Goal: Check status

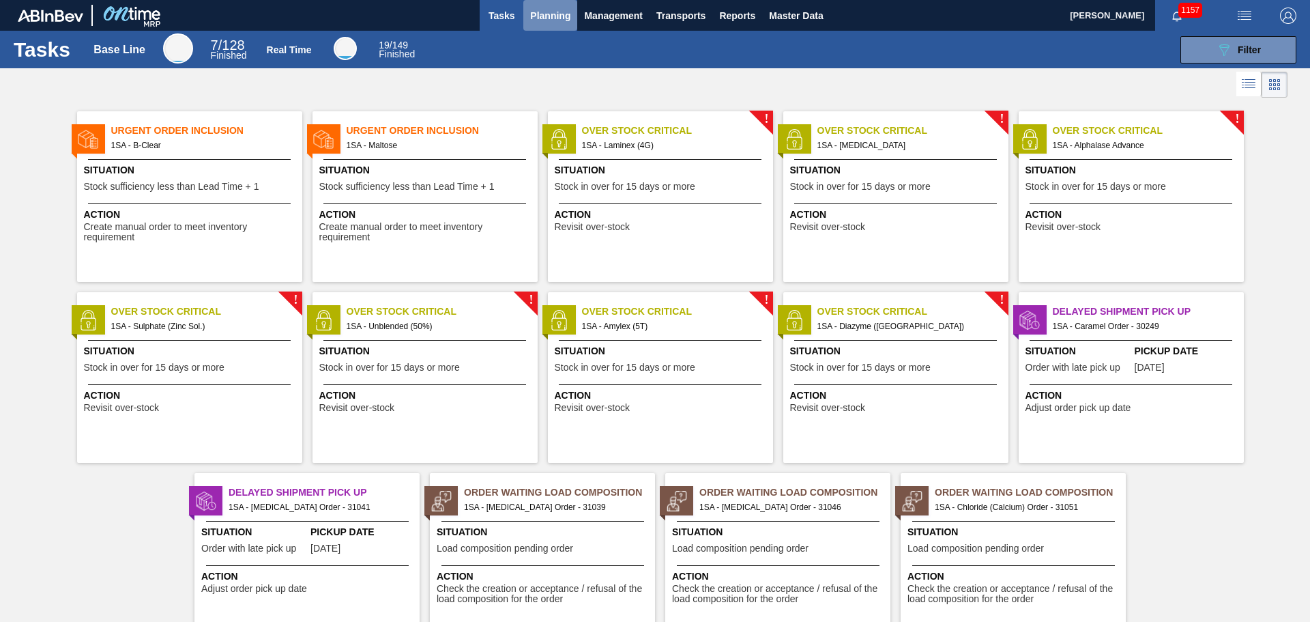
click at [547, 18] on span "Planning" at bounding box center [550, 16] width 40 height 16
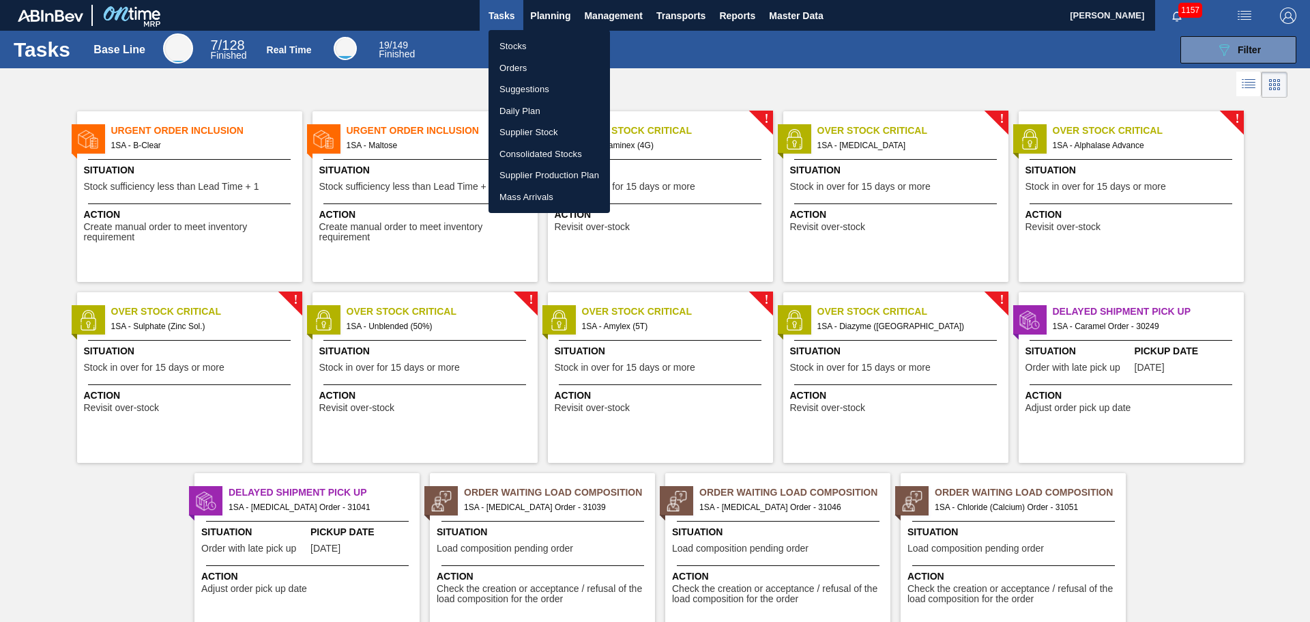
click at [521, 67] on li "Orders" at bounding box center [549, 68] width 121 height 22
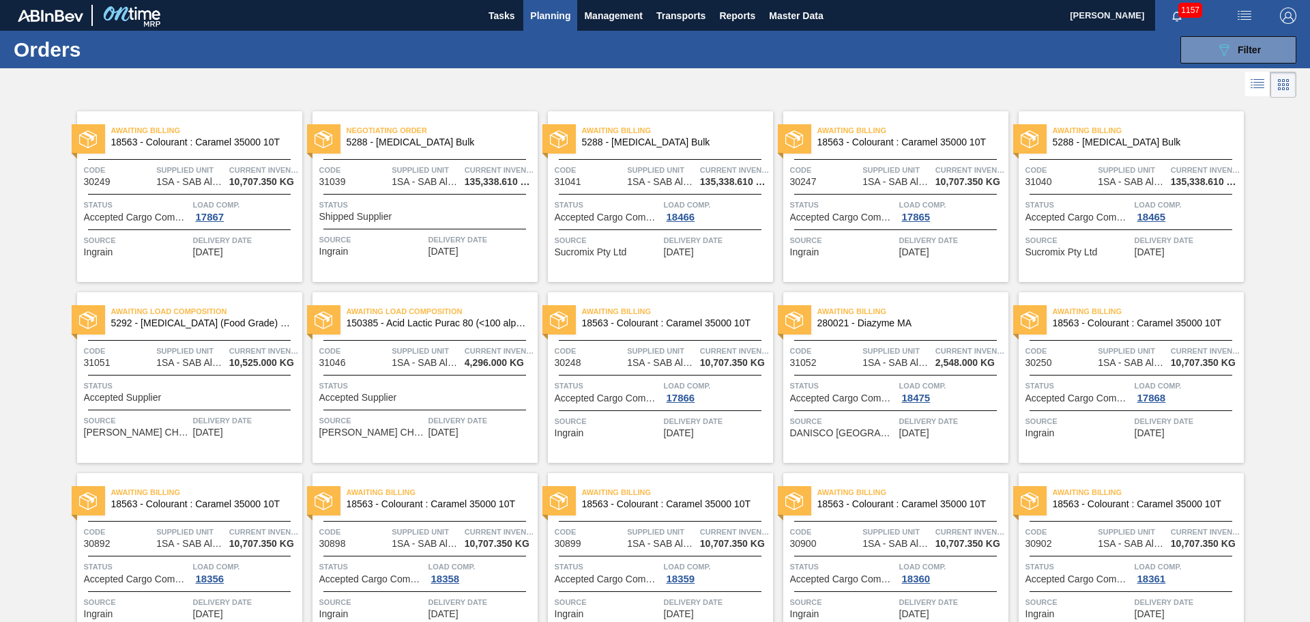
click at [396, 207] on span "Status" at bounding box center [426, 205] width 215 height 14
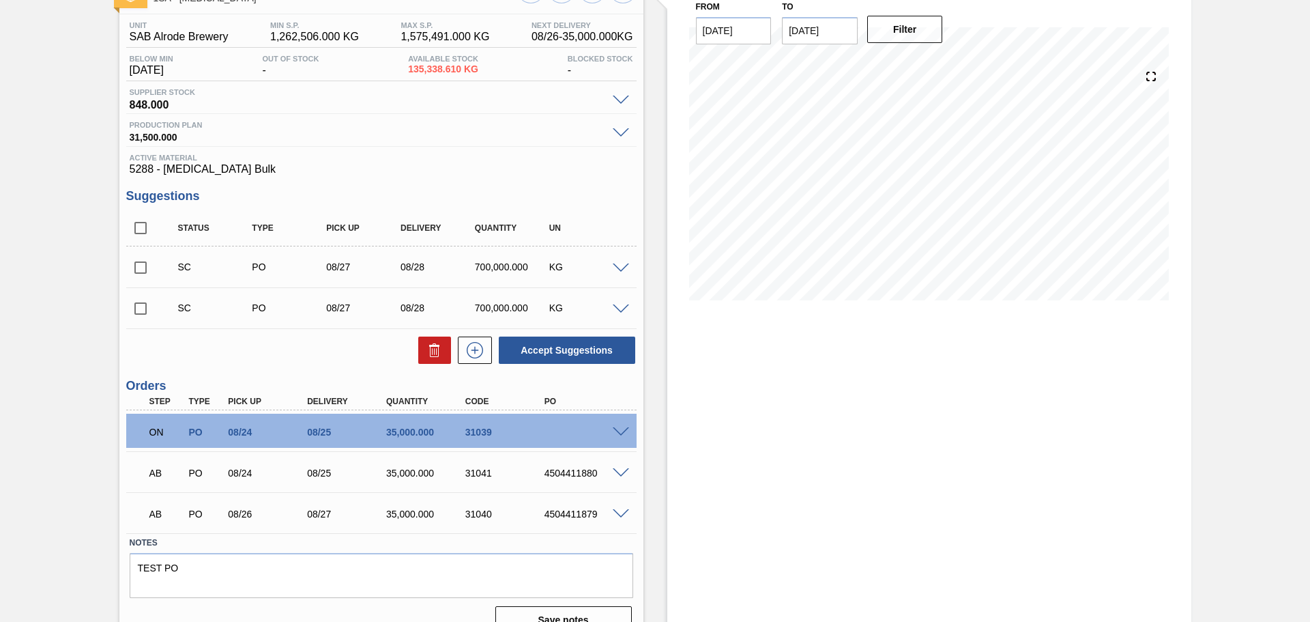
scroll to position [122, 0]
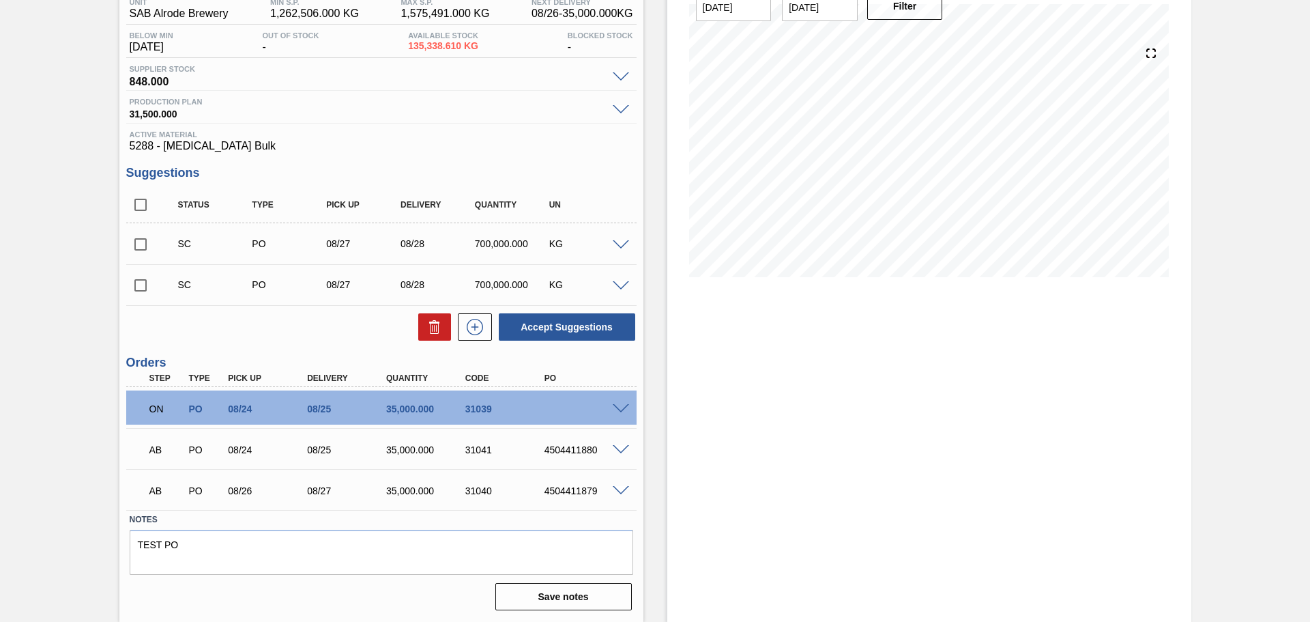
click at [621, 489] on span at bounding box center [621, 491] width 16 height 10
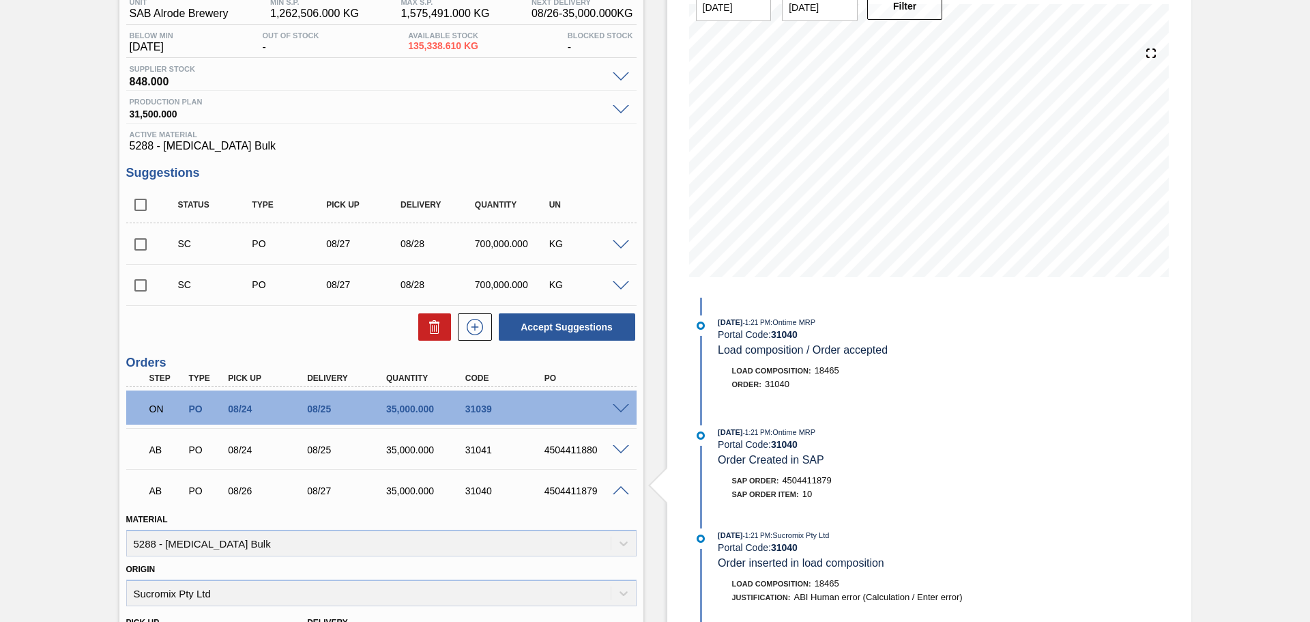
scroll to position [0, 0]
click at [620, 491] on span at bounding box center [621, 491] width 16 height 10
